Goal: Ask a question

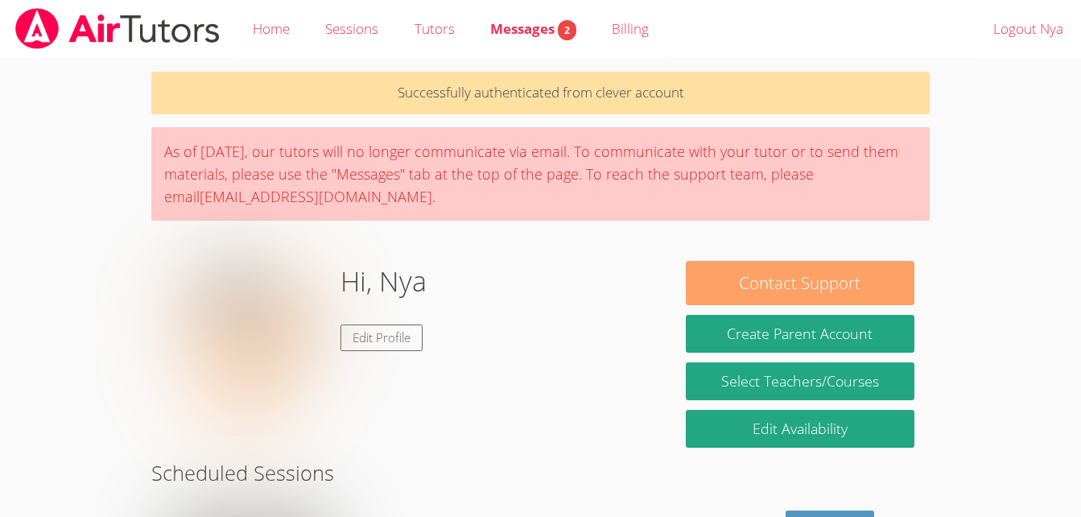
click at [807, 283] on button "Contact Support" at bounding box center [800, 283] width 229 height 44
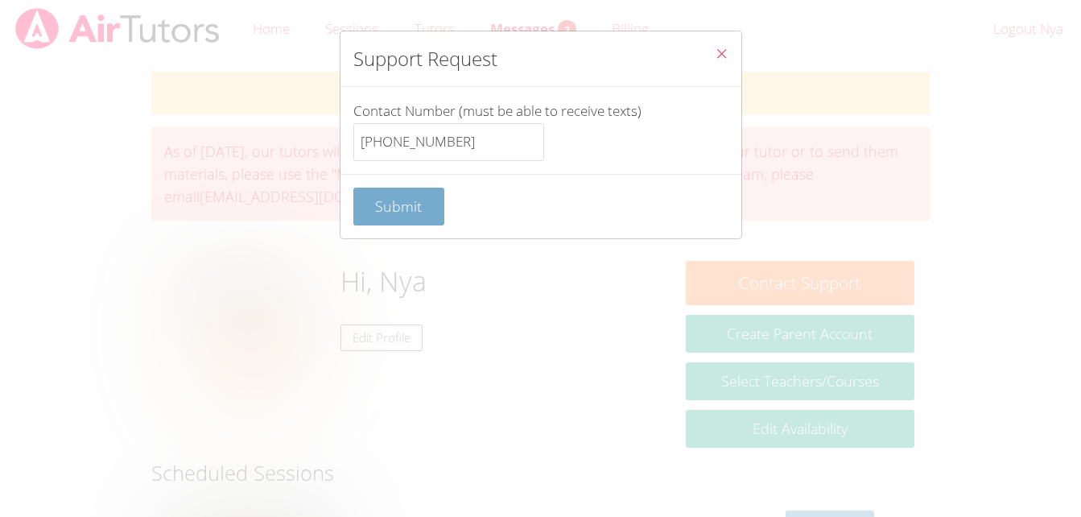
click at [398, 207] on span "Submit" at bounding box center [398, 205] width 47 height 19
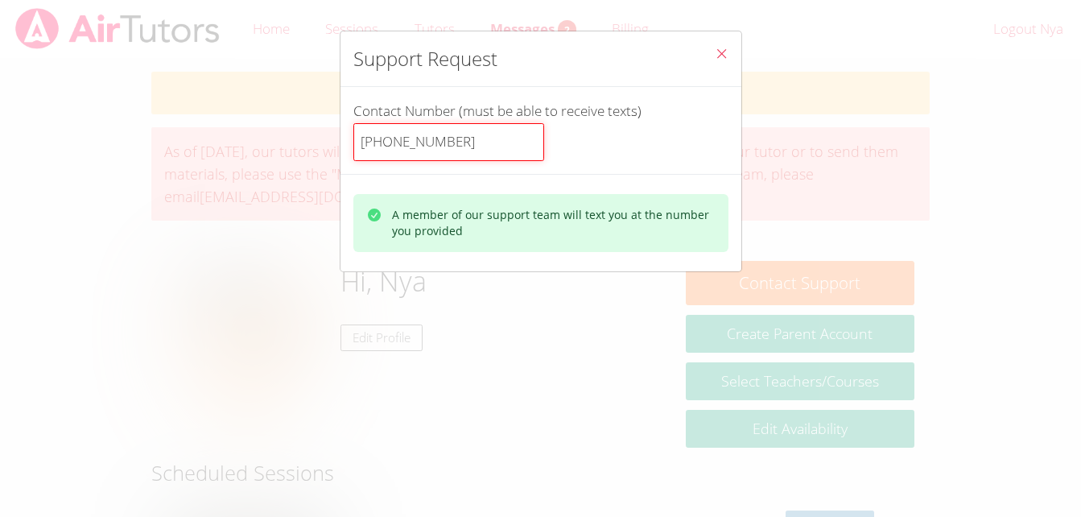
click at [466, 140] on input "[PHONE_NUMBER]" at bounding box center [448, 142] width 191 height 39
type input "1"
type input "9253991096"
drag, startPoint x: 443, startPoint y: 139, endPoint x: 343, endPoint y: 155, distance: 101.1
click at [343, 155] on div "Contact Number (must be able to receive texts) 9253991096" at bounding box center [540, 130] width 401 height 87
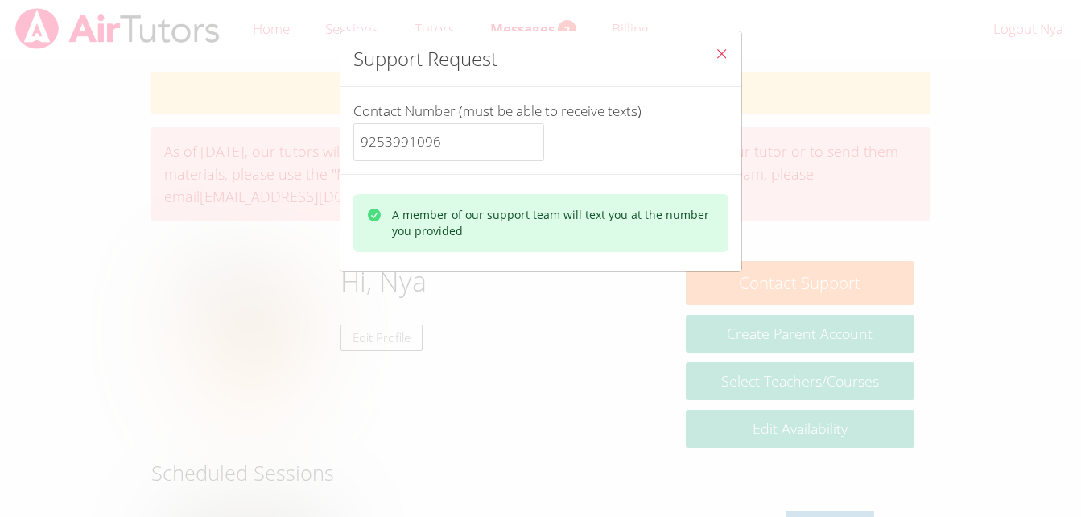
click at [715, 56] on icon "Close" at bounding box center [722, 54] width 14 height 14
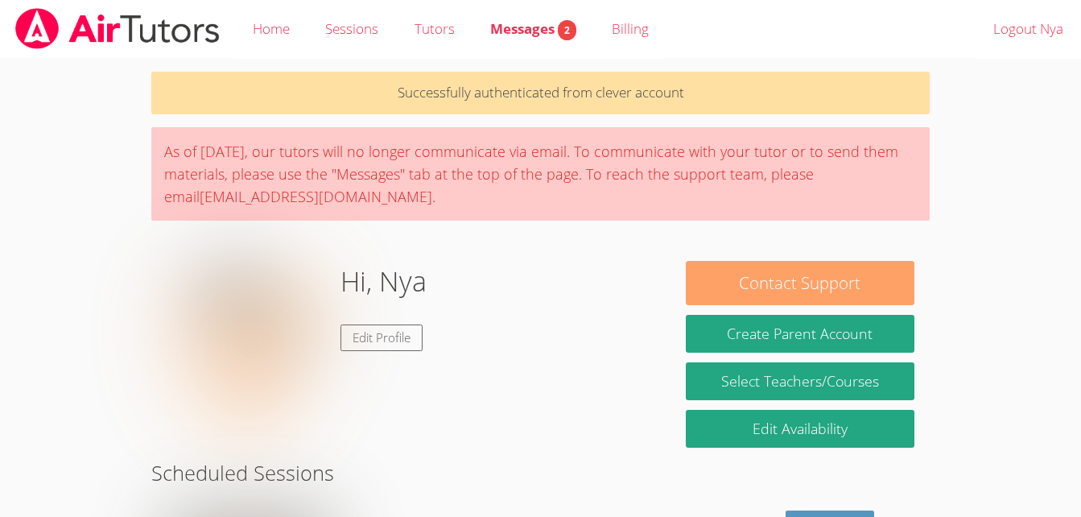
click at [823, 281] on button "Contact Support" at bounding box center [800, 283] width 229 height 44
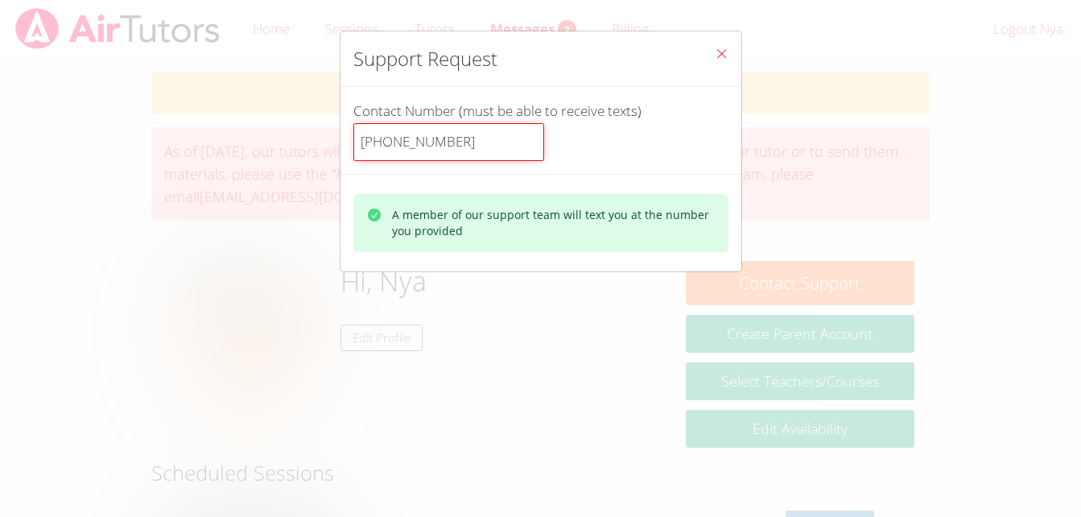
drag, startPoint x: 508, startPoint y: 147, endPoint x: 340, endPoint y: 159, distance: 168.7
click at [340, 159] on div "Contact Number (must be able to receive texts) [PHONE_NUMBER]" at bounding box center [540, 130] width 401 height 87
paste input "9253991096"
type input "9253991096"
click at [715, 52] on icon "Close" at bounding box center [722, 54] width 14 height 14
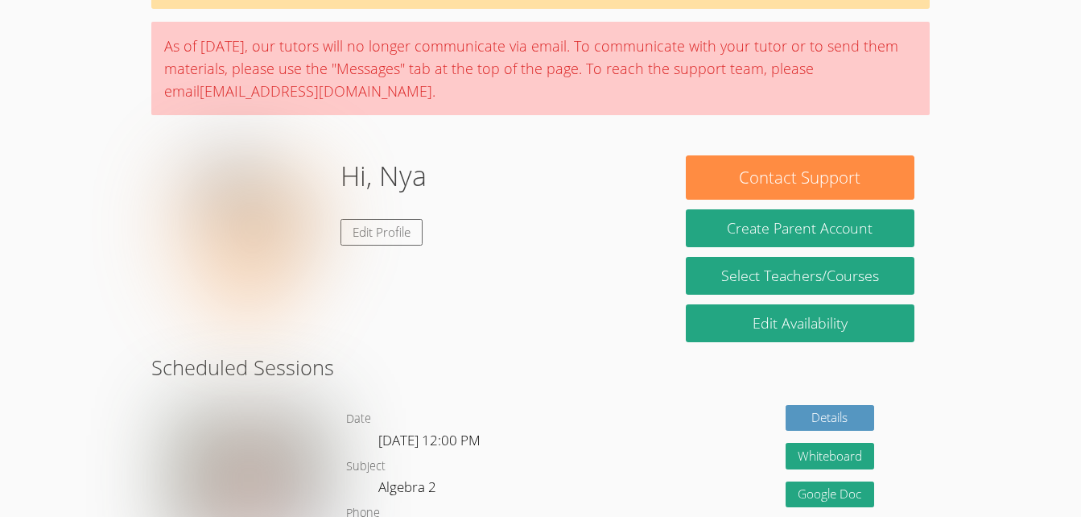
scroll to position [41, 0]
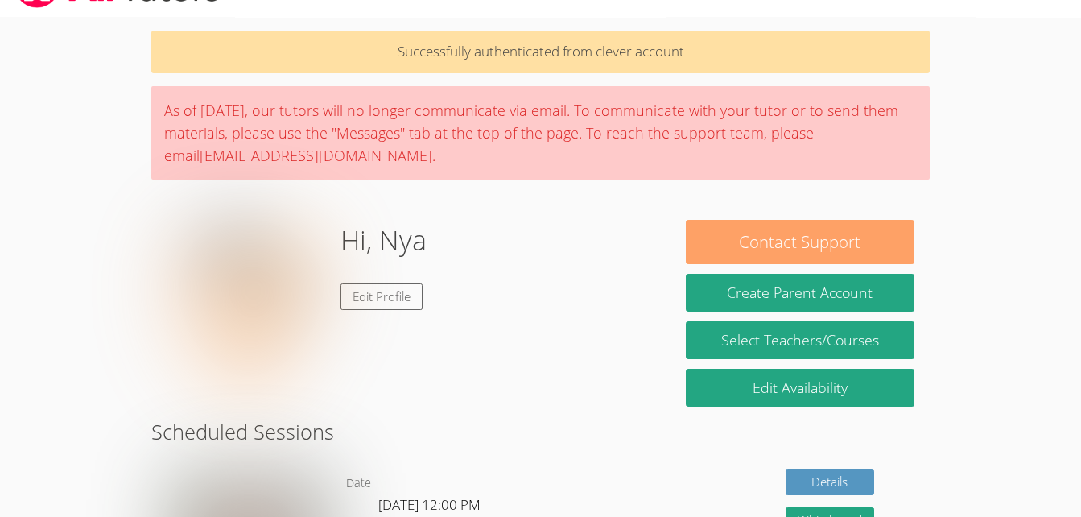
click at [769, 246] on button "Contact Support" at bounding box center [800, 242] width 229 height 44
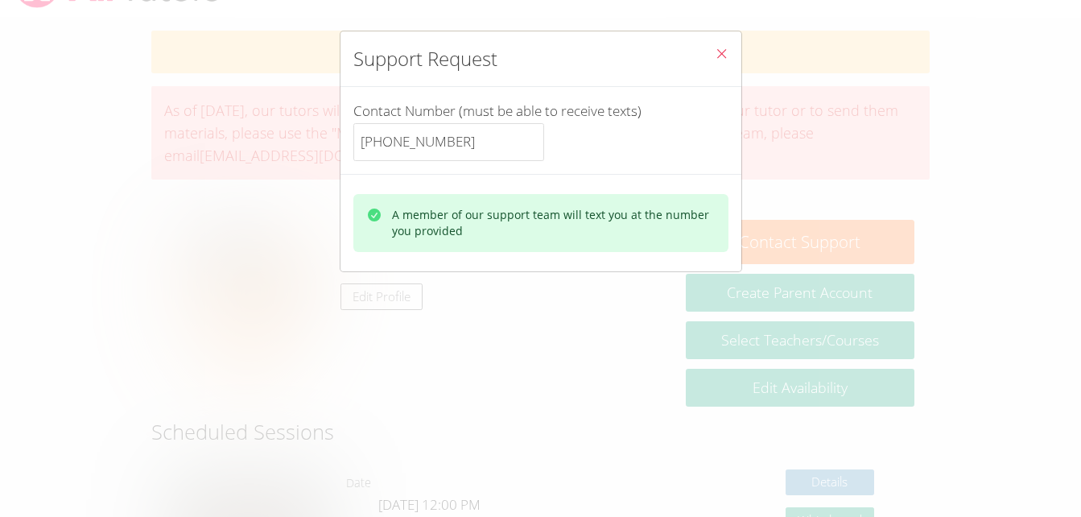
click at [715, 55] on icon "Close" at bounding box center [722, 54] width 14 height 14
